Goal: Information Seeking & Learning: Learn about a topic

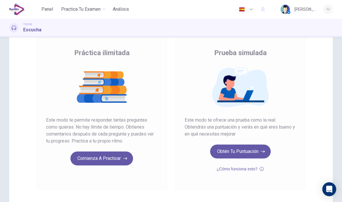
scroll to position [38, 0]
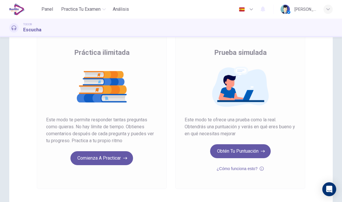
click at [230, 152] on button "Obtén tu puntuación" at bounding box center [240, 151] width 61 height 14
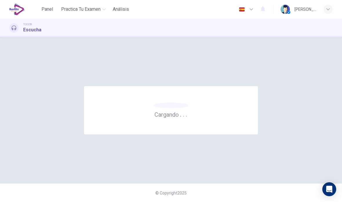
scroll to position [0, 0]
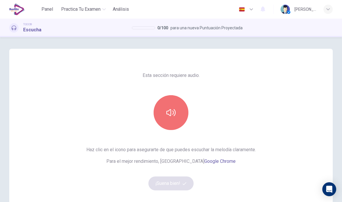
click at [166, 121] on button "button" at bounding box center [171, 112] width 35 height 35
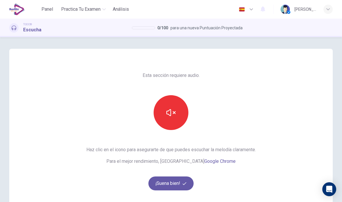
click at [2, 85] on div "Esta sección requiere audio. Haz clic en el icono para asegurarte de que puedes…" at bounding box center [171, 150] width 342 height 202
click at [2, 76] on div "Esta sección requiere audio. Haz clic en el icono para asegurarte de que puedes…" at bounding box center [171, 150] width 342 height 202
click at [166, 184] on button "¡Suena bien!" at bounding box center [170, 183] width 45 height 14
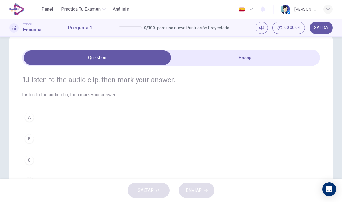
scroll to position [13, 0]
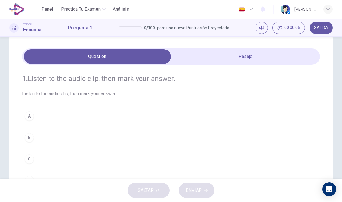
click at [262, 31] on button "Silenciar" at bounding box center [262, 28] width 12 height 12
click at [264, 30] on button "Activar sonido" at bounding box center [262, 28] width 12 height 12
click at [37, 97] on span "Listen to the audio clip, then mark your answer." at bounding box center [171, 93] width 298 height 7
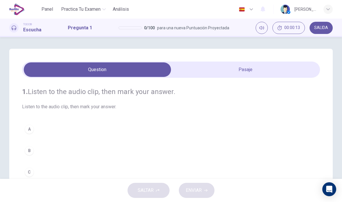
scroll to position [0, 0]
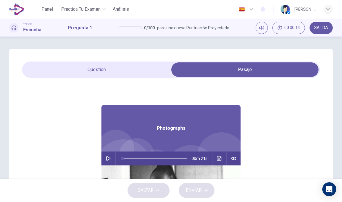
click at [111, 159] on button "button" at bounding box center [108, 158] width 9 height 14
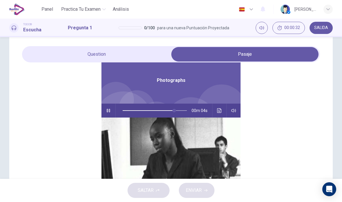
scroll to position [73, 0]
type input "*"
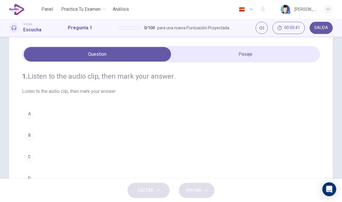
click at [31, 135] on div "B" at bounding box center [29, 135] width 9 height 9
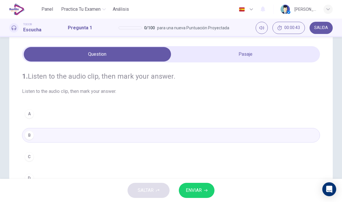
click at [195, 190] on span "ENVIAR" at bounding box center [194, 190] width 16 height 8
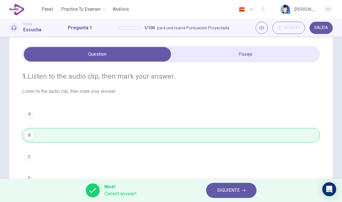
click at [222, 192] on span "SIGUIENTE" at bounding box center [228, 190] width 23 height 8
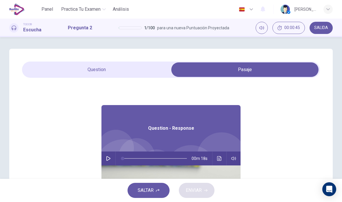
click at [108, 155] on button "button" at bounding box center [108, 158] width 9 height 14
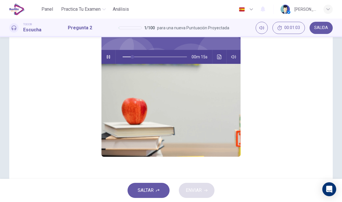
scroll to position [6, 0]
type input "*"
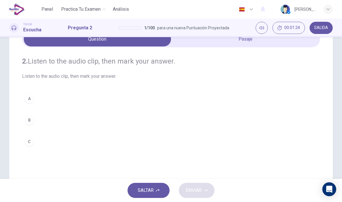
scroll to position [48, 0]
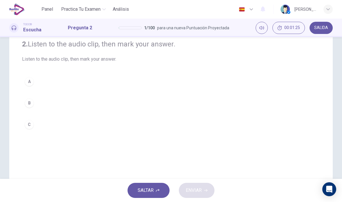
click at [34, 126] on button "C" at bounding box center [171, 124] width 298 height 15
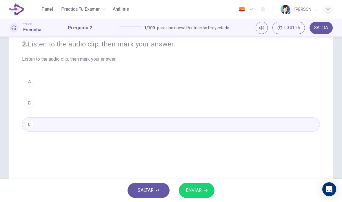
click at [187, 195] on button "ENVIAR" at bounding box center [197, 190] width 36 height 15
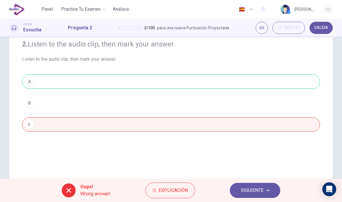
click at [247, 193] on span "SIGUIENTE" at bounding box center [252, 190] width 23 height 8
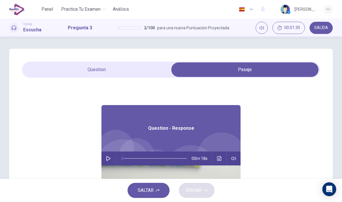
click at [112, 156] on button "button" at bounding box center [108, 158] width 9 height 14
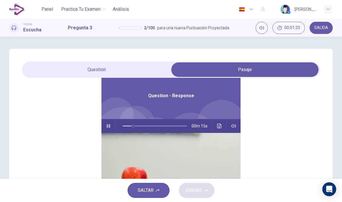
scroll to position [32, 0]
click at [223, 124] on button "Haz clic para ver la transcripción del audio" at bounding box center [219, 126] width 9 height 14
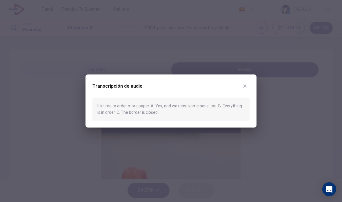
click at [247, 87] on button "button" at bounding box center [244, 85] width 9 height 9
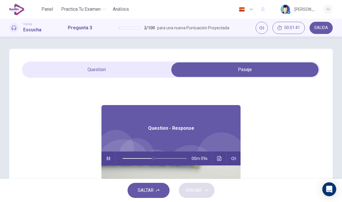
scroll to position [0, 0]
type input "**"
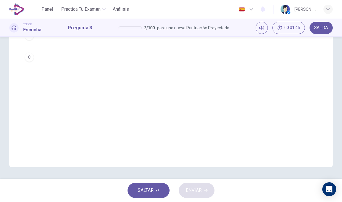
scroll to position [115, 0]
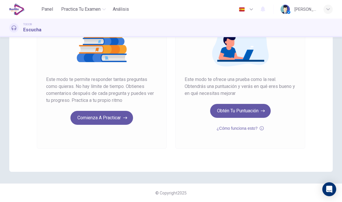
scroll to position [79, 0]
click at [222, 111] on button "Obtén tu puntuación" at bounding box center [240, 111] width 61 height 14
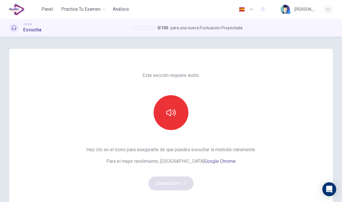
click at [164, 108] on button "button" at bounding box center [171, 112] width 35 height 35
click at [163, 184] on button "¡Suena bien!" at bounding box center [170, 183] width 45 height 14
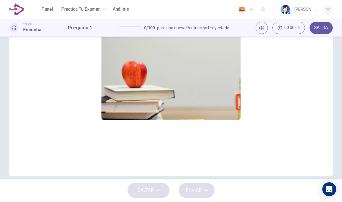
scroll to position [104, 0]
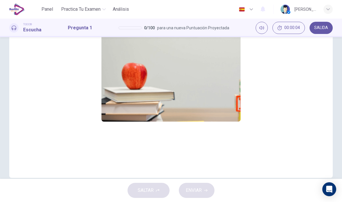
click at [152, 83] on img at bounding box center [171, 75] width 139 height 93
click at [151, 84] on img at bounding box center [171, 75] width 139 height 93
click at [148, 85] on img at bounding box center [171, 75] width 139 height 93
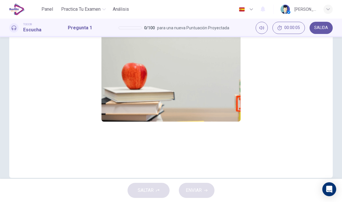
click at [148, 84] on img at bounding box center [171, 75] width 139 height 93
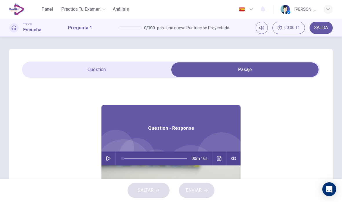
scroll to position [0, 0]
click at [108, 6] on button "Practica tu examen" at bounding box center [83, 9] width 49 height 10
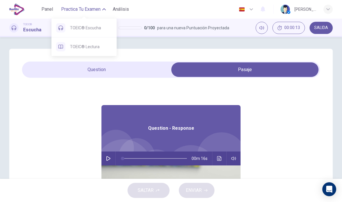
click at [108, 9] on button "Practica tu examen" at bounding box center [83, 9] width 49 height 10
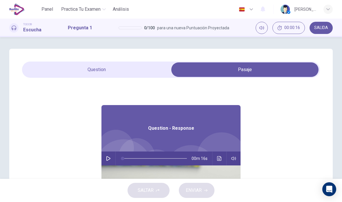
click at [121, 10] on span "Análisis" at bounding box center [121, 9] width 16 height 7
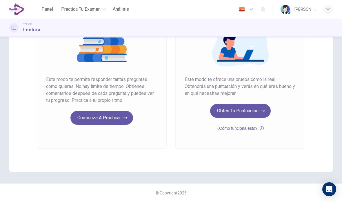
scroll to position [79, 0]
click at [224, 109] on button "Obtén tu puntuación" at bounding box center [240, 111] width 61 height 14
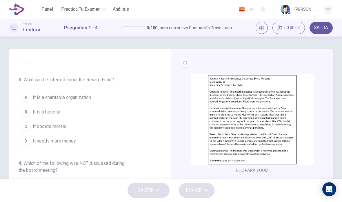
scroll to position [158, 0]
click at [67, 10] on span "Practica tu examen" at bounding box center [80, 9] width 39 height 7
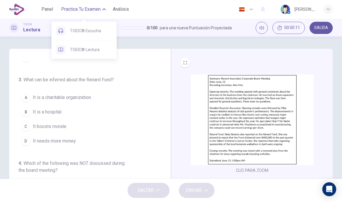
click at [46, 9] on span "Panel" at bounding box center [47, 9] width 12 height 7
